Goal: Information Seeking & Learning: Check status

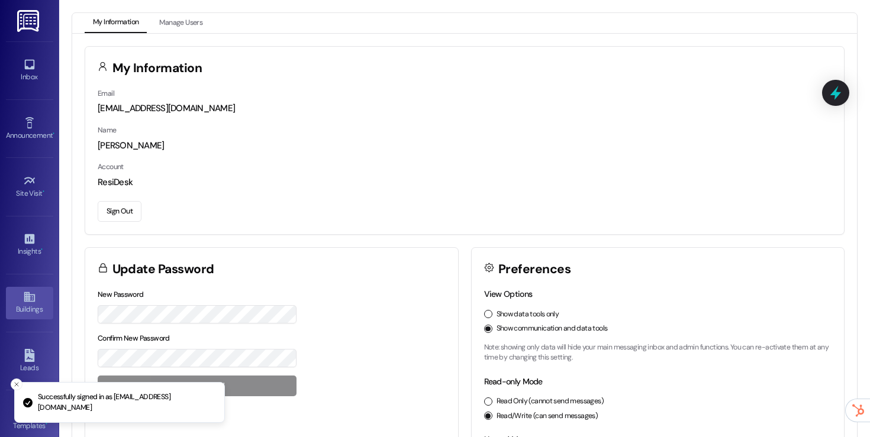
click at [37, 298] on link "Buildings" at bounding box center [29, 303] width 47 height 32
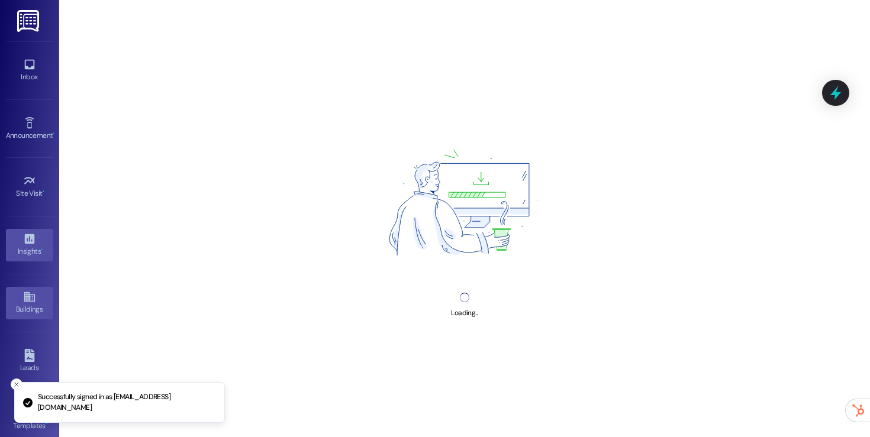
click at [27, 240] on icon at bounding box center [29, 239] width 13 height 13
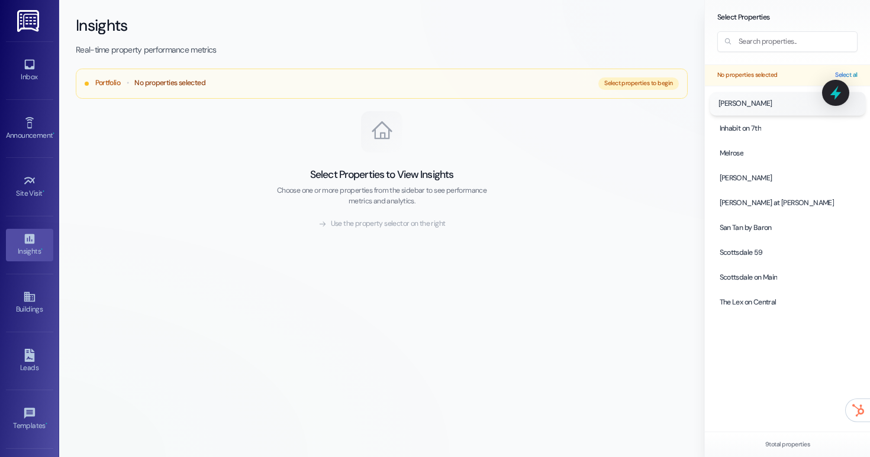
click at [763, 102] on div at bounding box center [788, 103] width 156 height 23
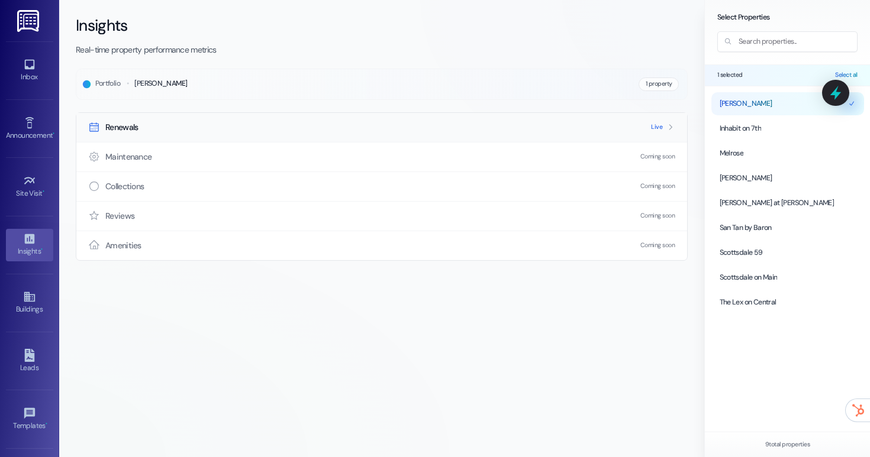
click at [529, 134] on div "Renewals Live" at bounding box center [381, 127] width 611 height 29
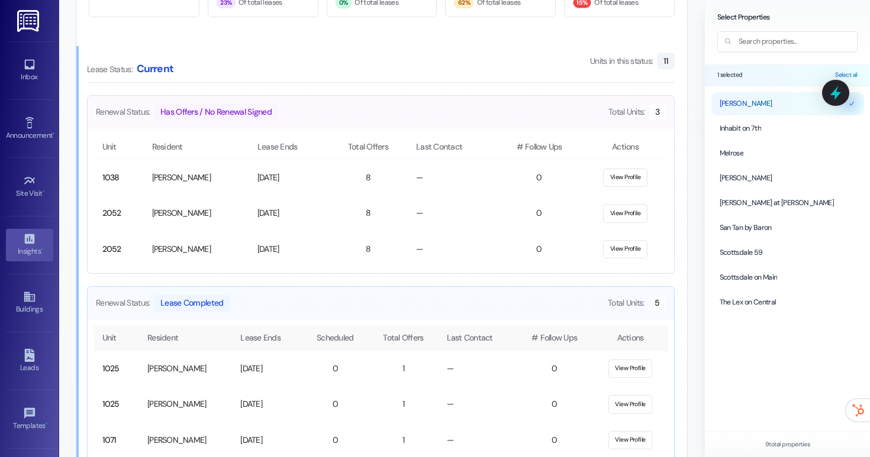
scroll to position [643, 0]
click at [623, 184] on button "View Profile" at bounding box center [625, 179] width 44 height 19
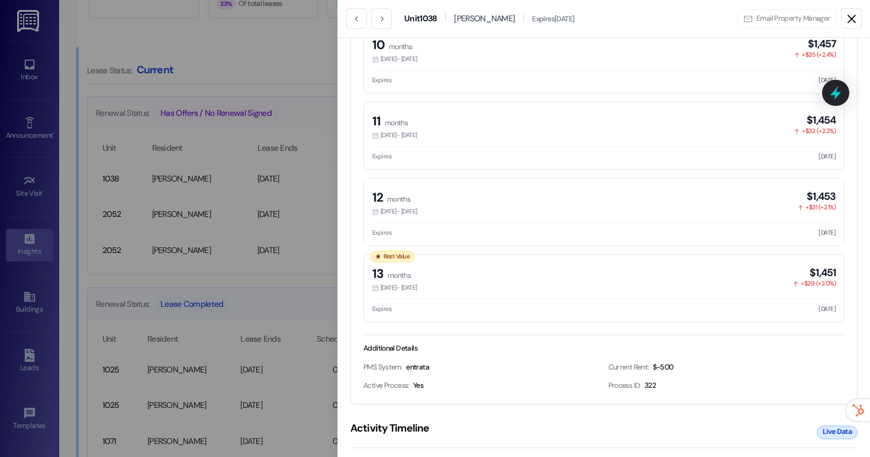
scroll to position [995, 0]
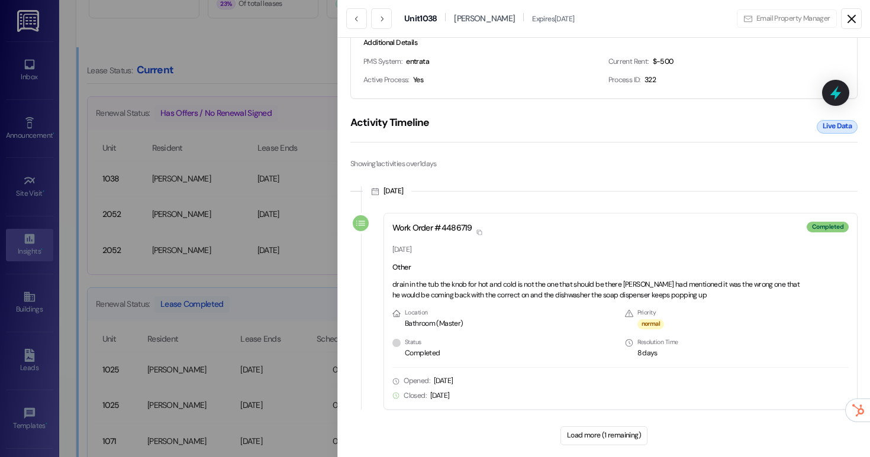
click at [853, 22] on icon at bounding box center [852, 19] width 14 height 14
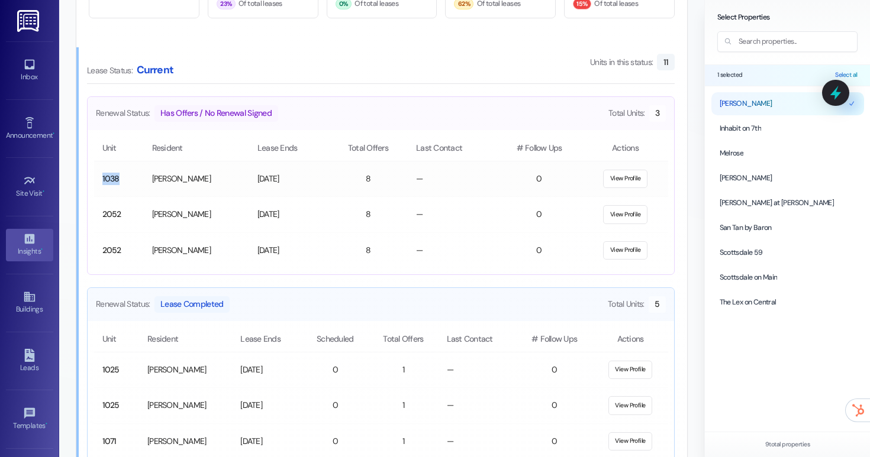
drag, startPoint x: 120, startPoint y: 176, endPoint x: 95, endPoint y: 178, distance: 24.9
click at [95, 178] on td "1038" at bounding box center [119, 179] width 50 height 36
copy td "1038"
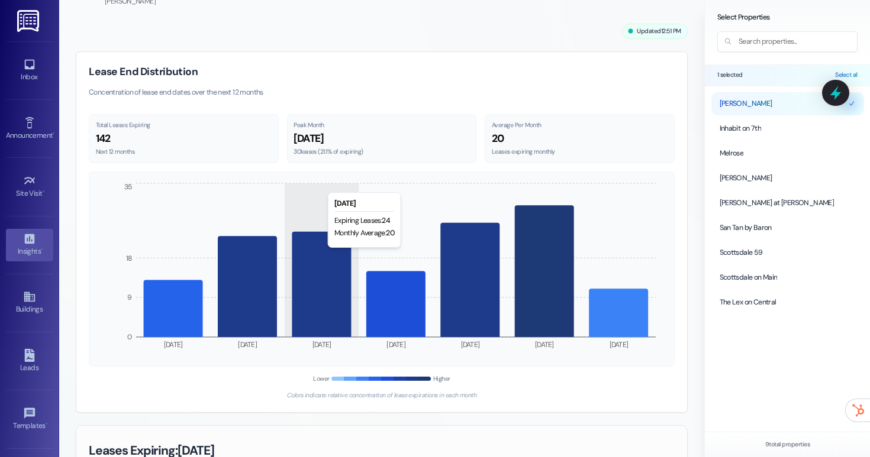
scroll to position [48, 0]
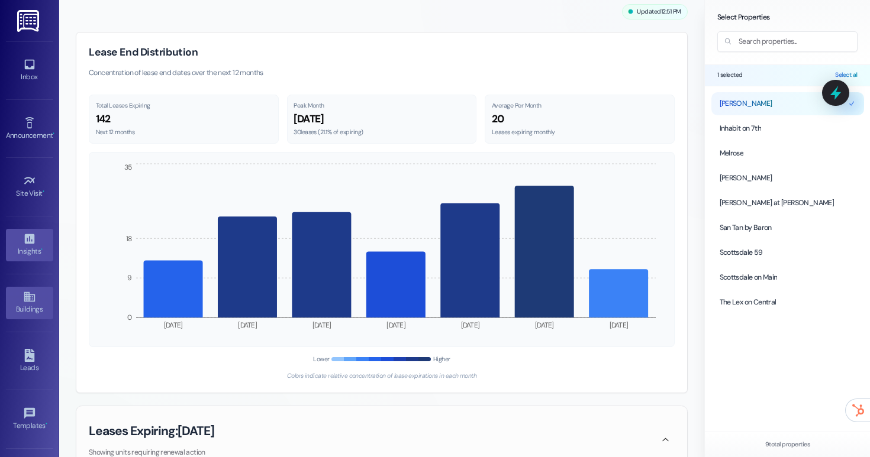
click at [28, 289] on link "Buildings" at bounding box center [29, 303] width 47 height 32
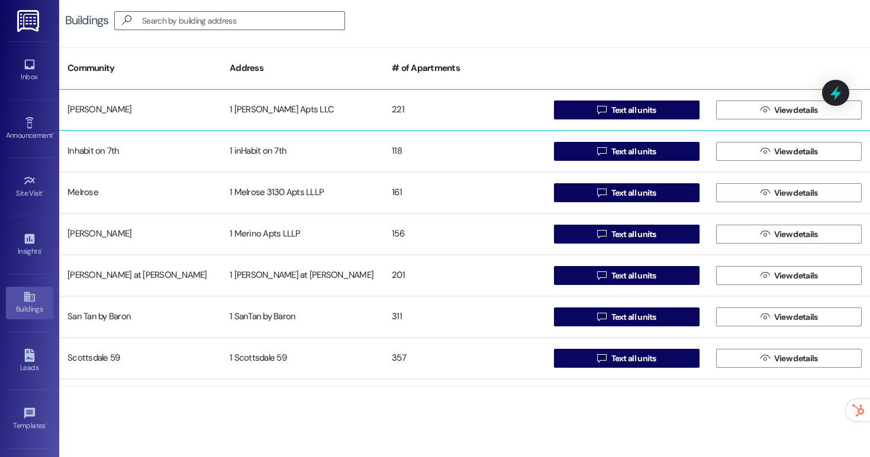
click at [96, 113] on div "[PERSON_NAME]" at bounding box center [140, 110] width 162 height 24
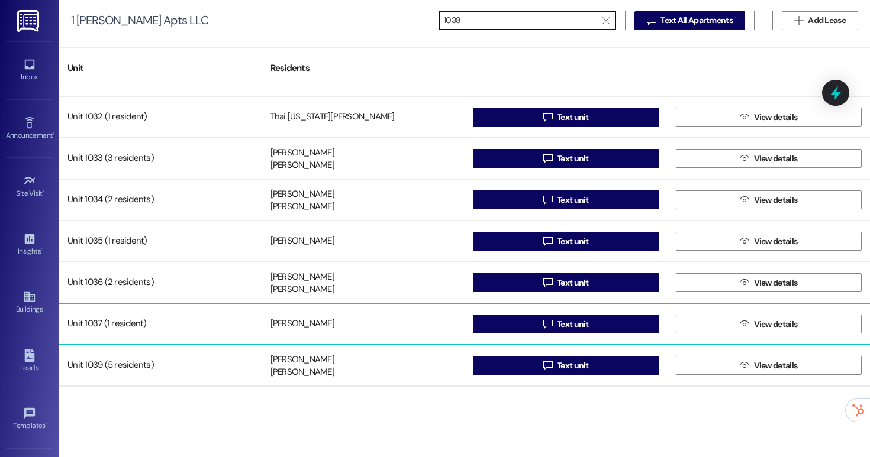
scroll to position [293, 0]
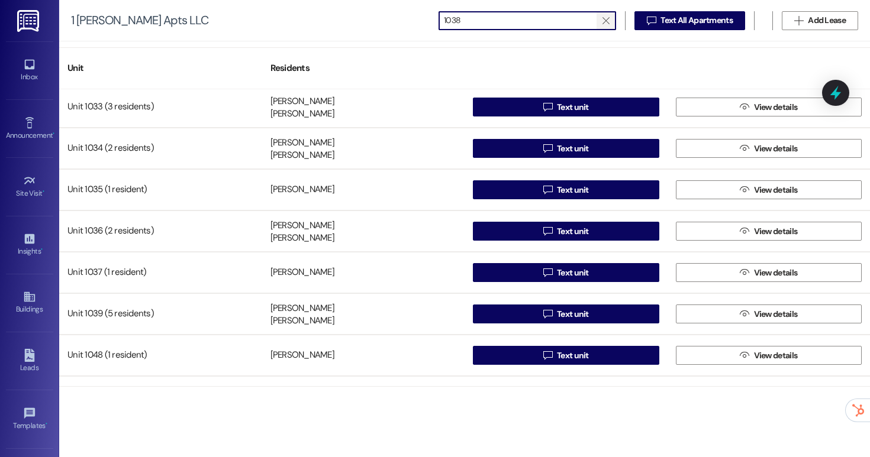
type input "1038"
click at [609, 24] on span "" at bounding box center [605, 21] width 11 height 18
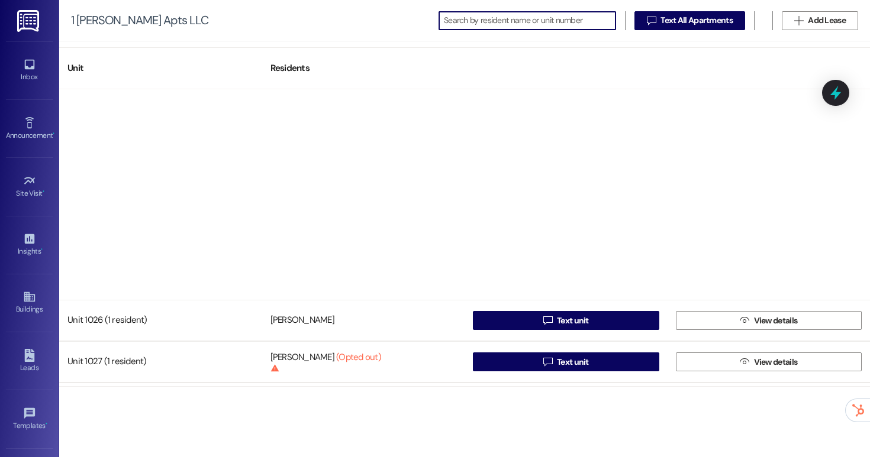
scroll to position [1314, 0]
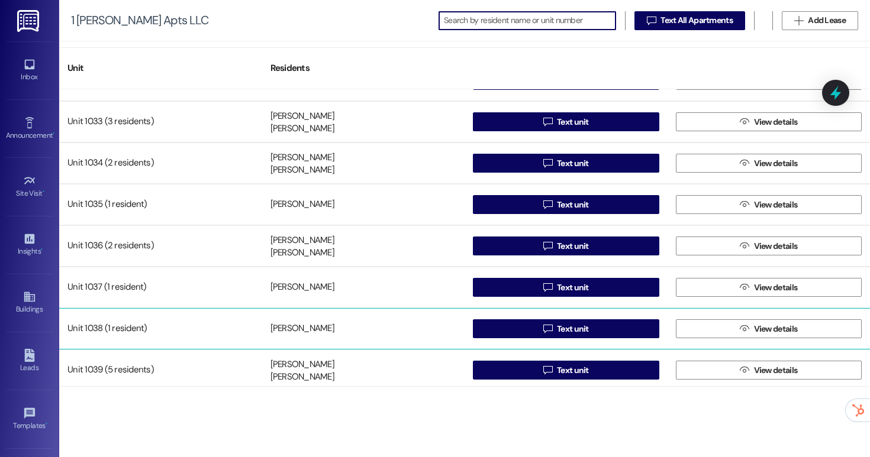
click at [363, 337] on div "[PERSON_NAME]" at bounding box center [363, 329] width 203 height 24
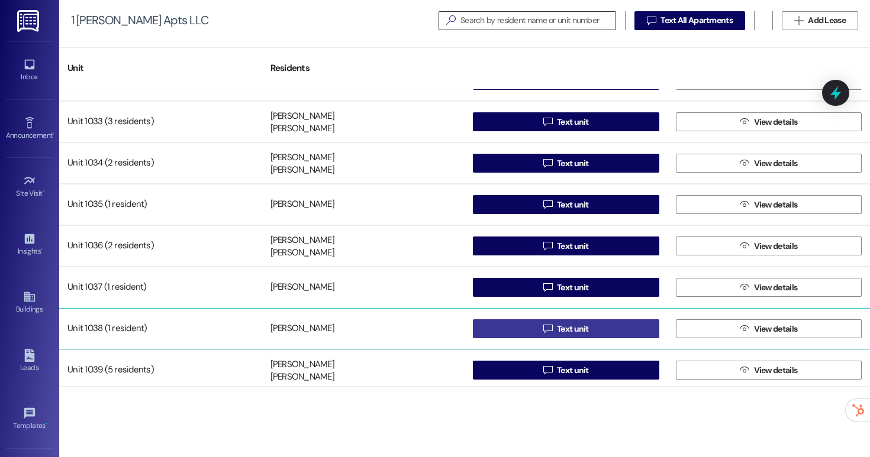
click at [511, 321] on button " Text unit" at bounding box center [566, 329] width 186 height 19
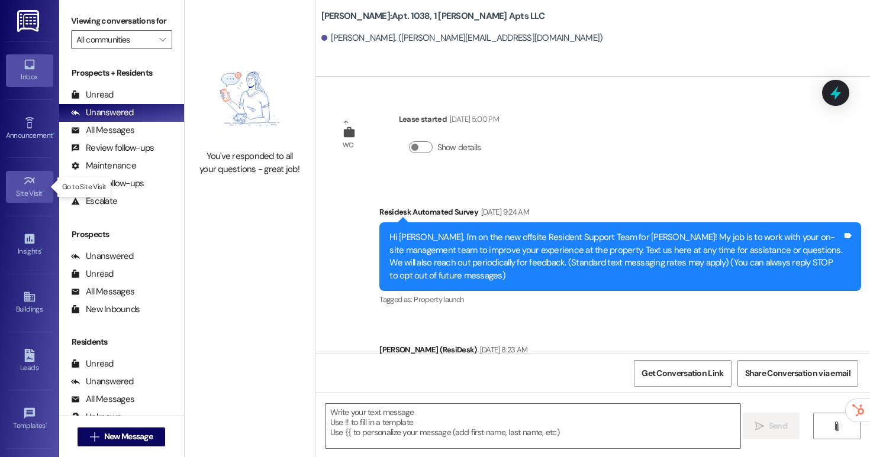
click at [25, 201] on link "Site Visit •" at bounding box center [29, 187] width 47 height 32
